Goal: Check status: Check status

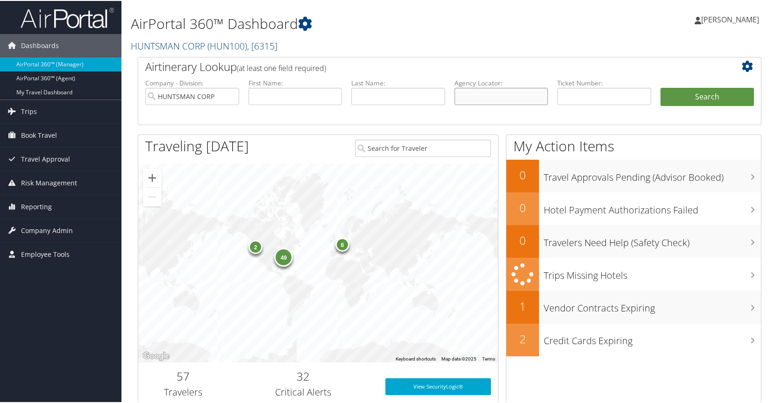
click at [476, 96] on input "text" at bounding box center [502, 95] width 94 height 17
click at [473, 96] on input "text" at bounding box center [502, 95] width 94 height 17
type input "d5ZP17"
click at [702, 96] on button "Search" at bounding box center [707, 96] width 94 height 19
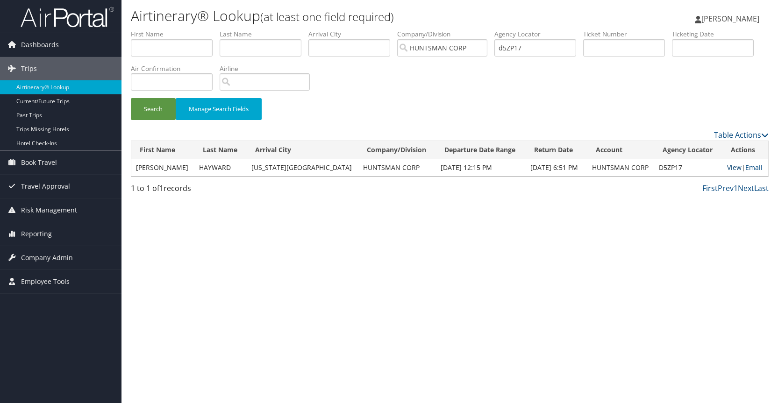
click at [729, 168] on link "View" at bounding box center [734, 167] width 14 height 9
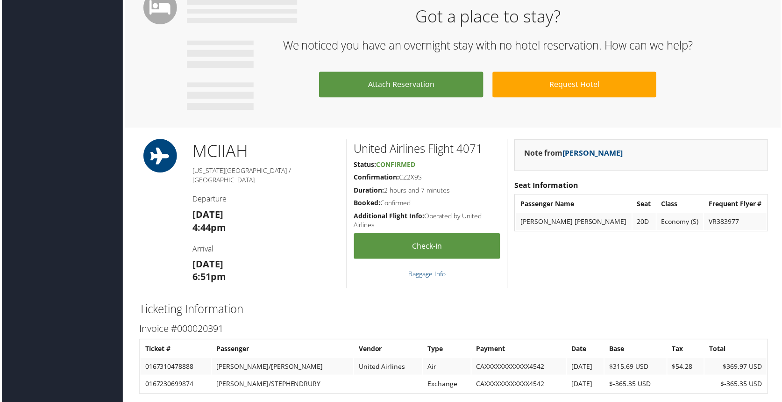
scroll to position [556, 0]
